Goal: Browse casually

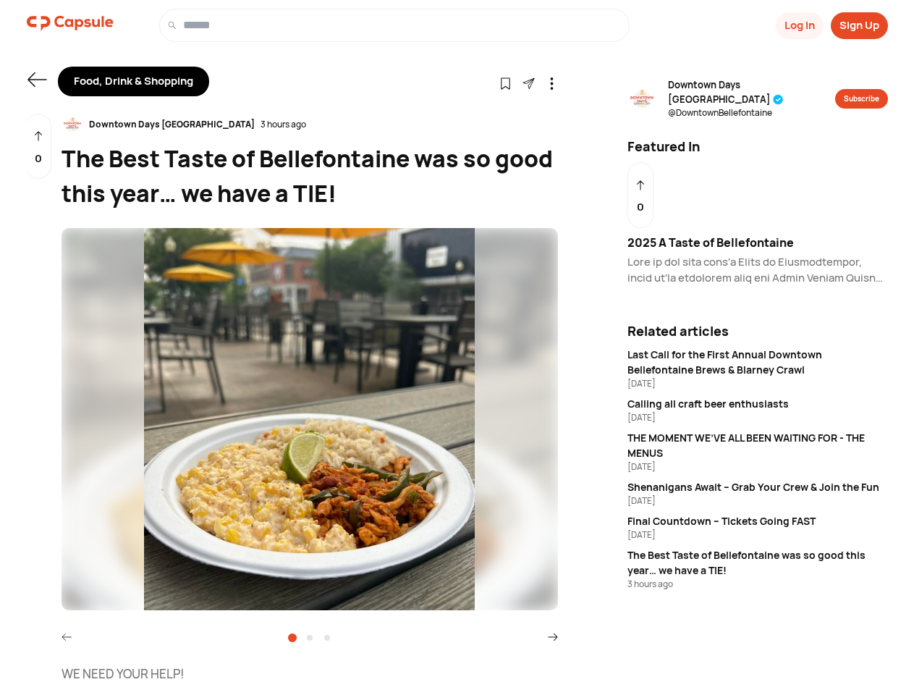
click at [798, 25] on button "Log In" at bounding box center [800, 25] width 48 height 27
click at [859, 25] on button "Sign Up" at bounding box center [859, 25] width 57 height 27
click at [37, 80] on icon at bounding box center [37, 79] width 19 height 14
click at [505, 83] on icon at bounding box center [505, 83] width 12 height 12
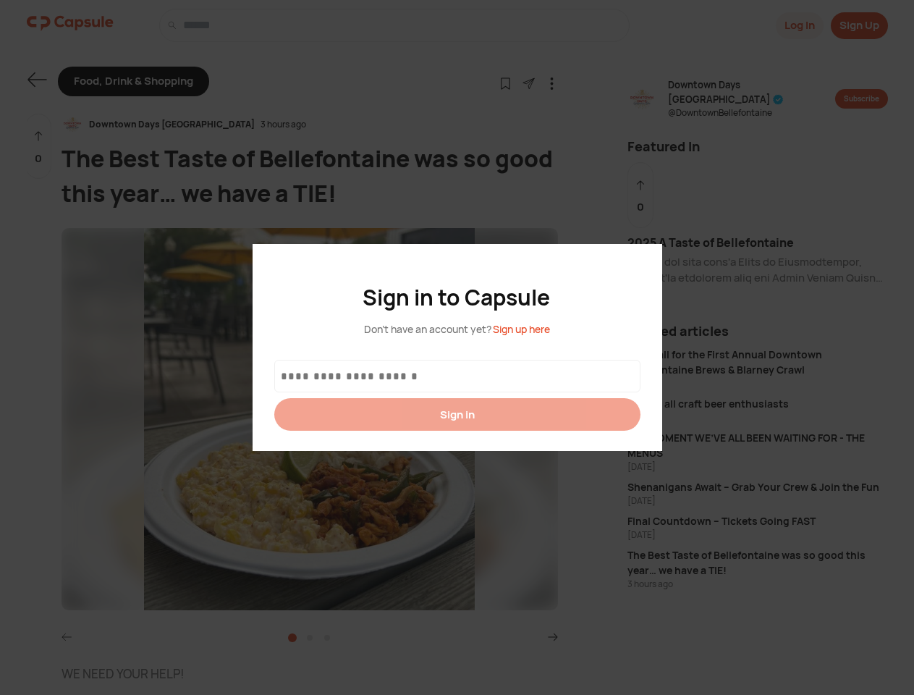
click at [528, 83] on div at bounding box center [457, 347] width 914 height 695
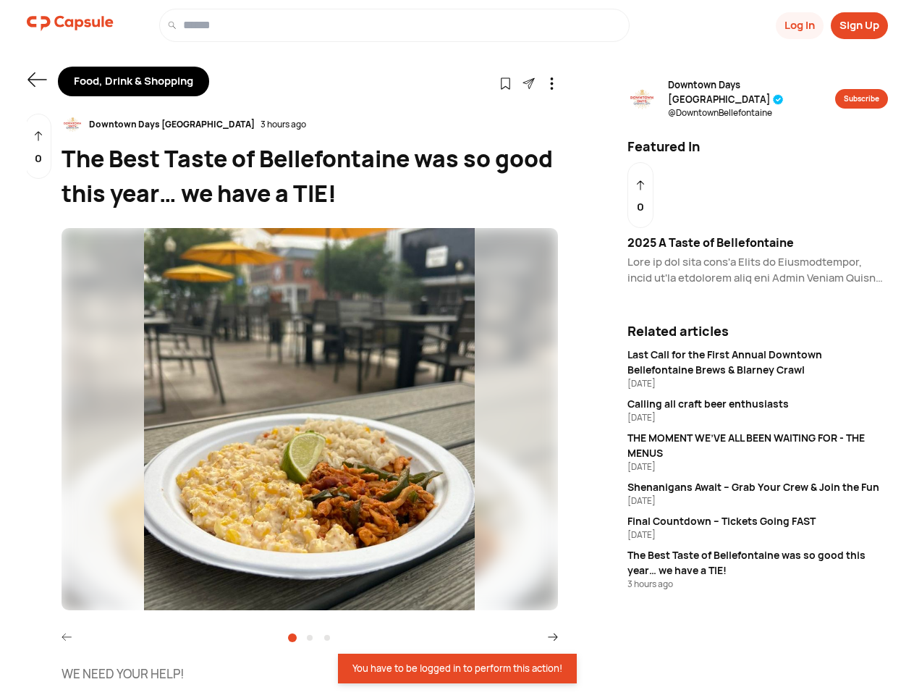
click at [552, 83] on icon at bounding box center [552, 83] width 12 height 12
click at [310, 124] on div "Downtown Days [GEOGRAPHIC_DATA] 3 hours ago" at bounding box center [310, 125] width 497 height 22
click at [310, 419] on img at bounding box center [310, 419] width 497 height 382
click at [67, 636] on icon at bounding box center [67, 637] width 10 height 10
click at [553, 636] on icon at bounding box center [553, 637] width 10 height 10
